Goal: Check status: Check status

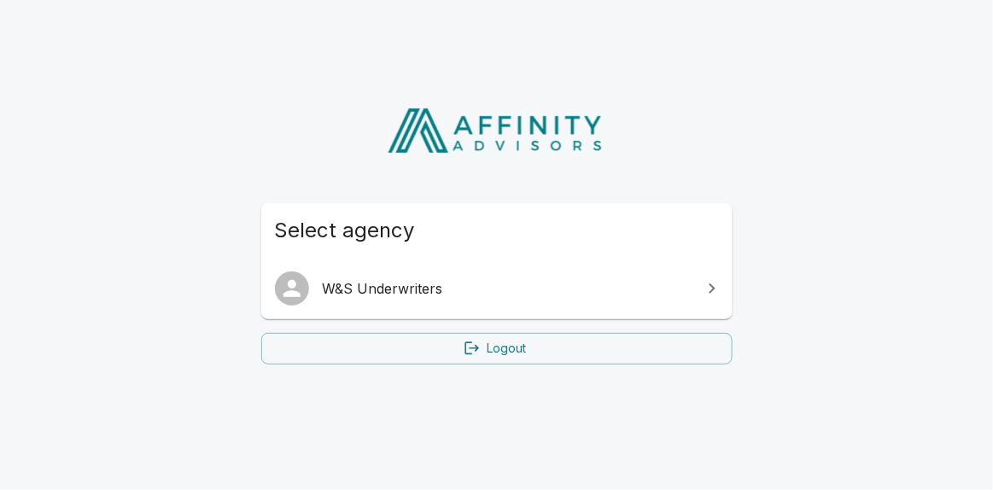
click at [411, 298] on span "W&S Underwriters" at bounding box center [507, 288] width 369 height 20
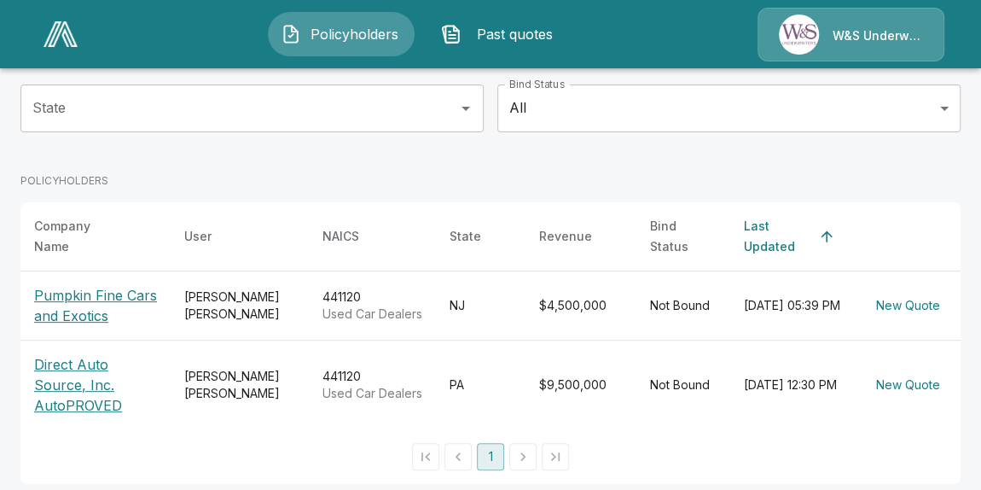
scroll to position [179, 0]
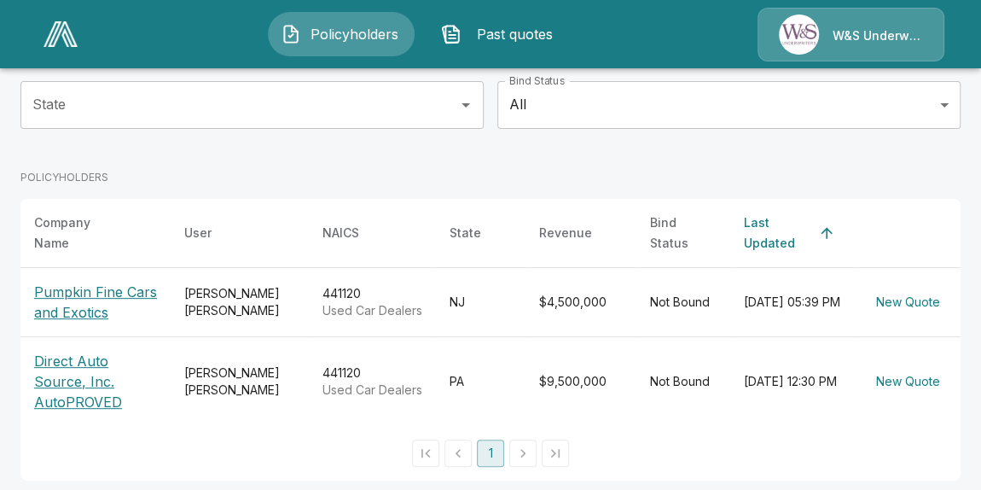
click at [90, 282] on p "Pumpkin Fine Cars and Exotics" at bounding box center [95, 302] width 123 height 41
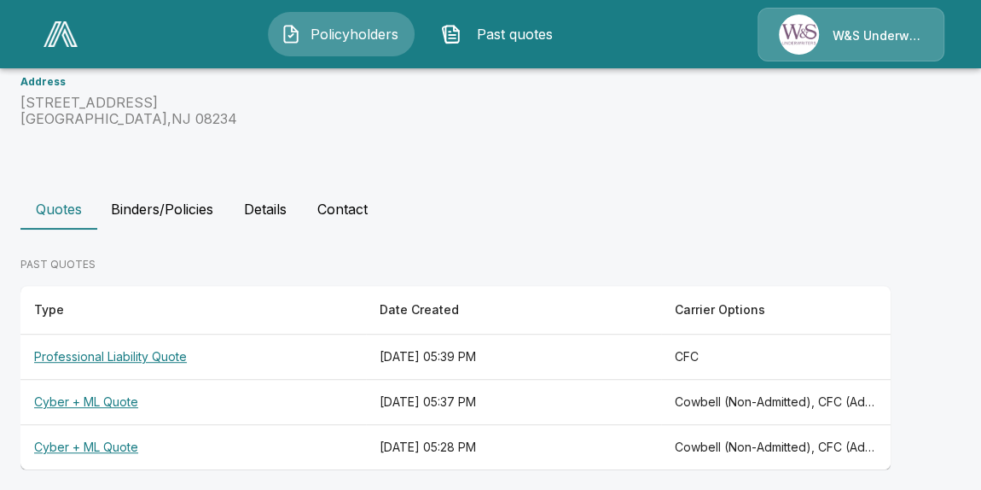
scroll to position [333, 0]
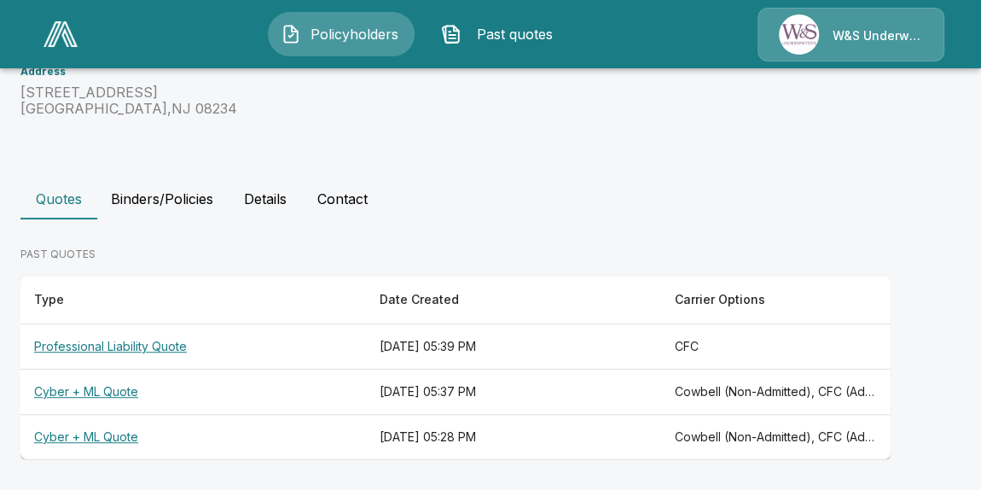
click at [151, 346] on th "Professional Liability Quote" at bounding box center [193, 346] width 346 height 45
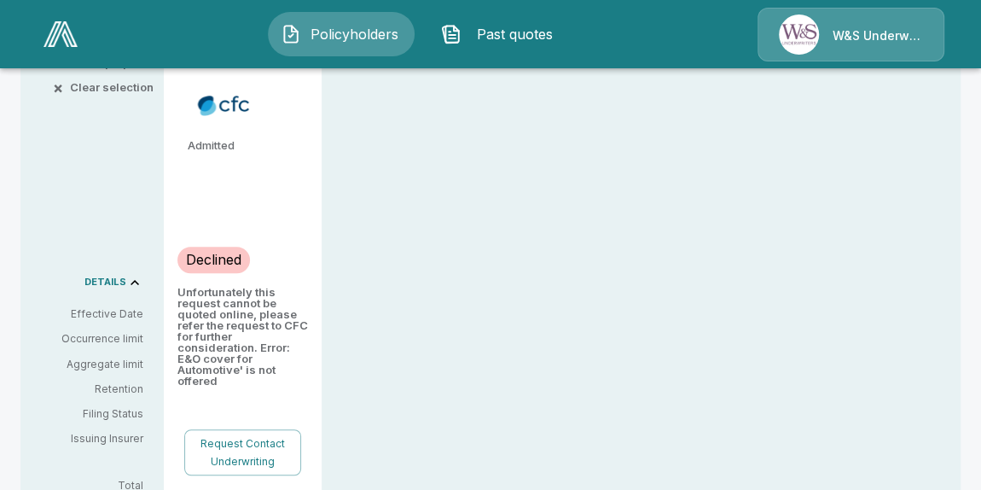
scroll to position [543, 0]
